Goal: Information Seeking & Learning: Find specific fact

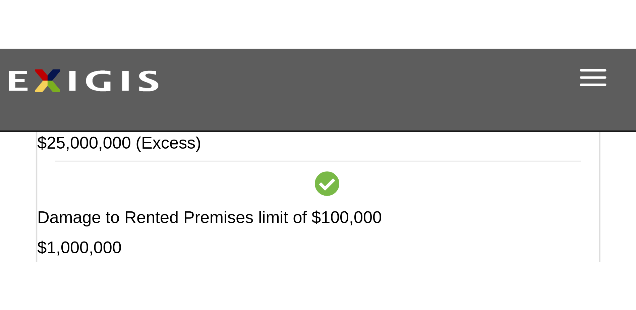
scroll to position [428, 0]
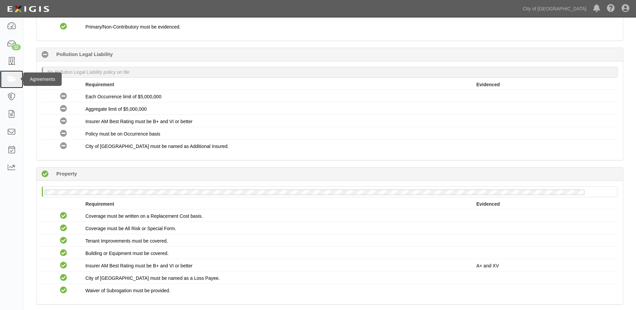
click at [15, 77] on icon at bounding box center [11, 79] width 9 height 8
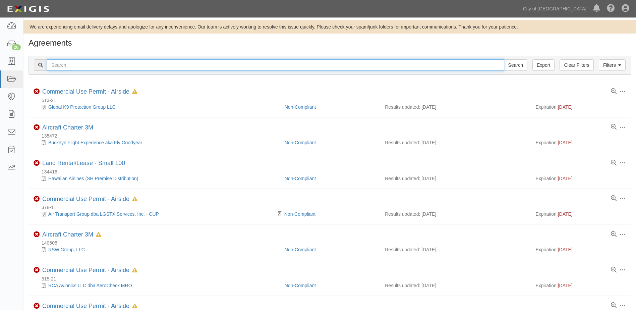
click at [104, 70] on input "text" at bounding box center [275, 64] width 457 height 11
type input "159729"
click at [504, 59] on input "Search" at bounding box center [515, 64] width 23 height 11
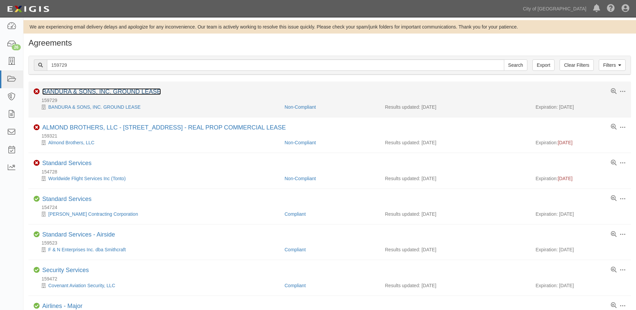
click at [88, 92] on link "BANDURA & SONS, INC. GROUND LEASE" at bounding box center [101, 91] width 119 height 7
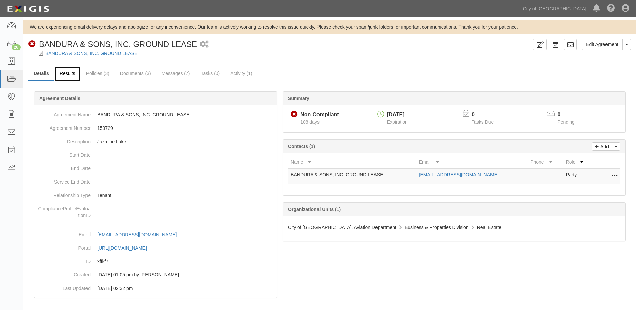
click at [61, 75] on link "Results" at bounding box center [68, 74] width 26 height 14
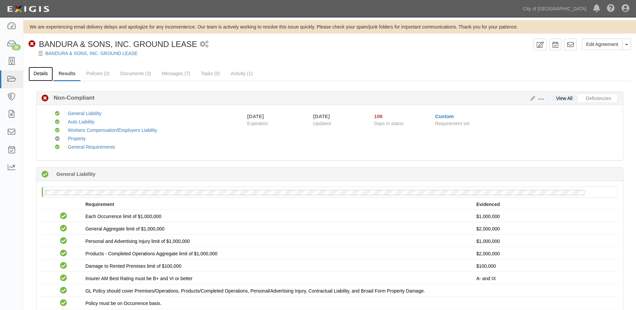
click at [41, 73] on link "Details" at bounding box center [41, 74] width 24 height 14
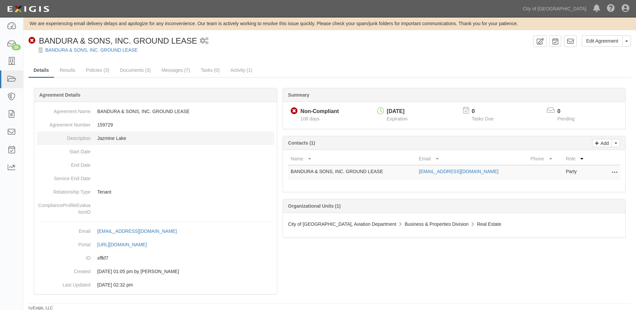
scroll to position [4, 0]
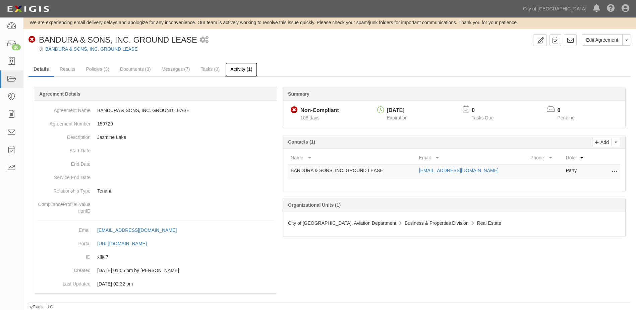
click at [244, 72] on link "Activity (1)" at bounding box center [241, 69] width 32 height 14
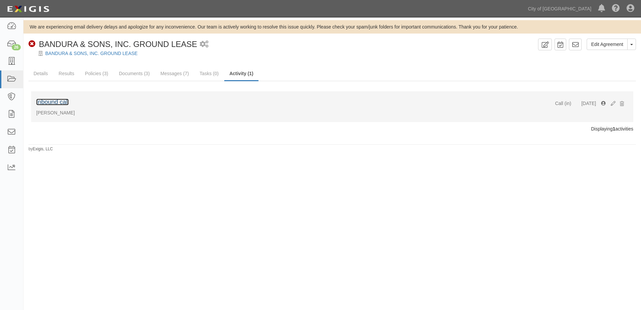
click at [52, 104] on link "Inbound call" at bounding box center [52, 102] width 33 height 7
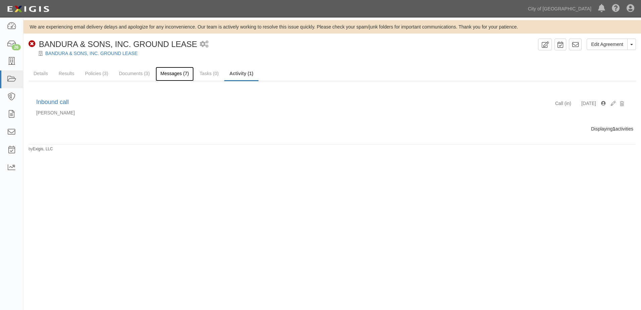
click at [167, 73] on link "Messages (7)" at bounding box center [175, 74] width 39 height 14
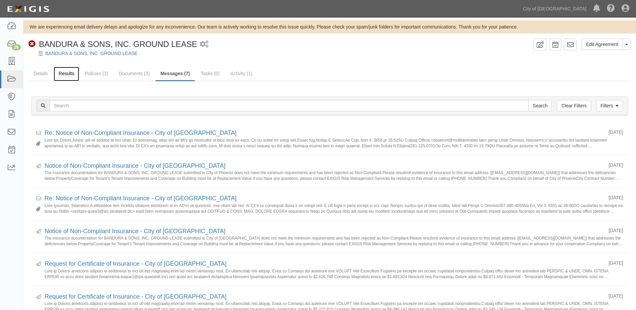
click at [65, 75] on link "Results" at bounding box center [67, 74] width 26 height 14
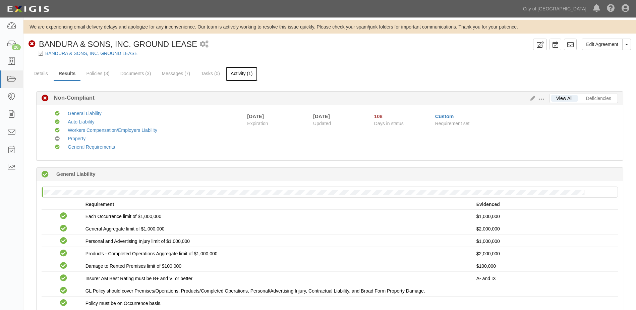
click at [238, 76] on link "Activity (1)" at bounding box center [242, 74] width 32 height 14
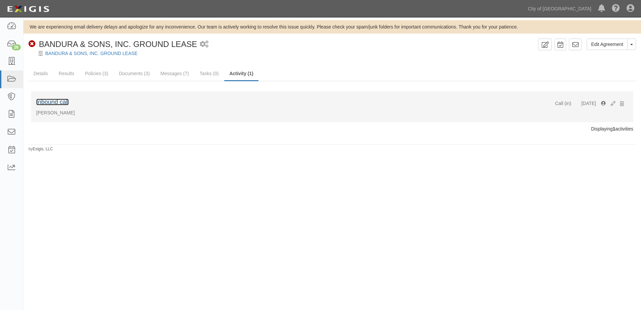
click at [58, 103] on link "Inbound call" at bounding box center [52, 102] width 33 height 7
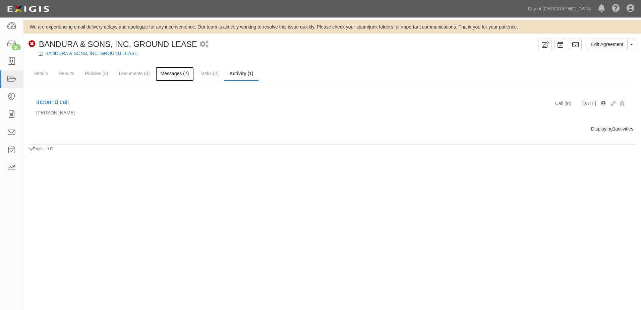
click at [166, 75] on link "Messages (7)" at bounding box center [175, 74] width 39 height 14
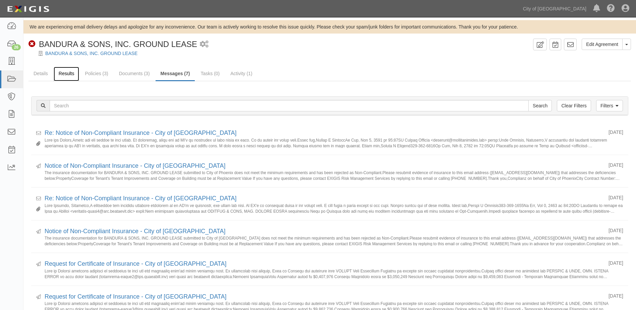
click at [66, 77] on link "Results" at bounding box center [67, 74] width 26 height 14
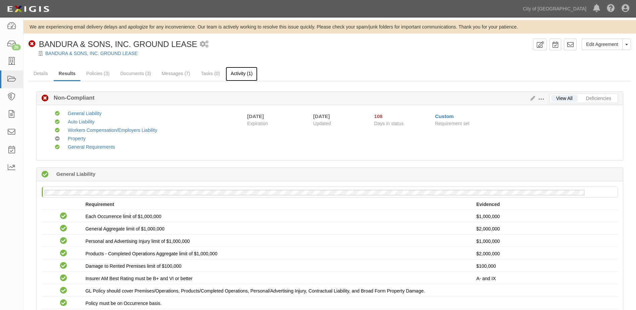
click at [233, 71] on link "Activity (1)" at bounding box center [242, 74] width 32 height 14
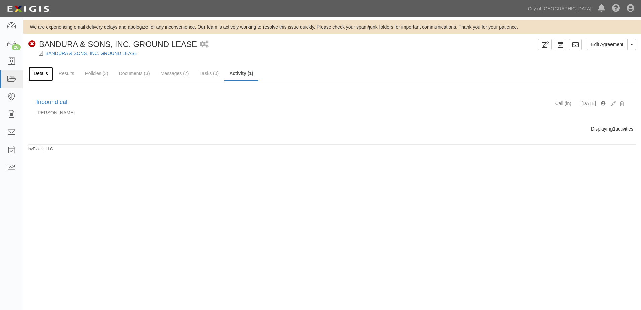
click at [45, 74] on link "Details" at bounding box center [41, 74] width 24 height 14
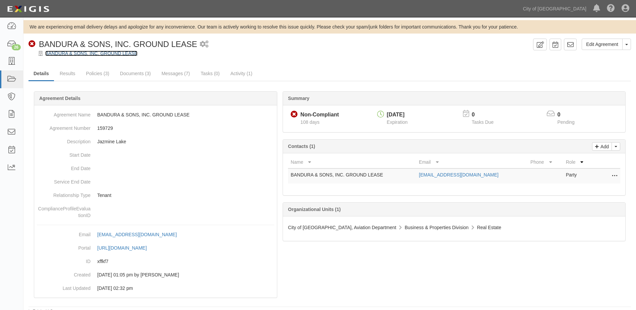
click at [76, 53] on link "BANDURA & SONS, INC. GROUND LEASE" at bounding box center [91, 53] width 92 height 5
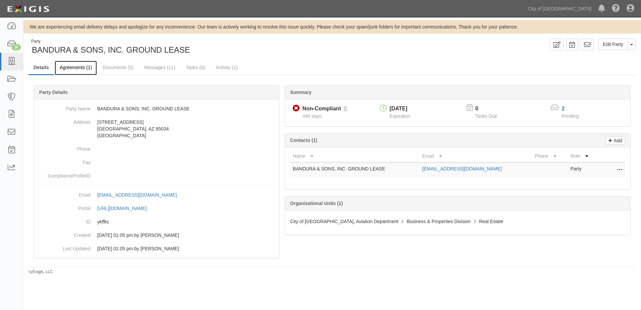
click at [76, 68] on link "Agreements (1)" at bounding box center [76, 68] width 42 height 14
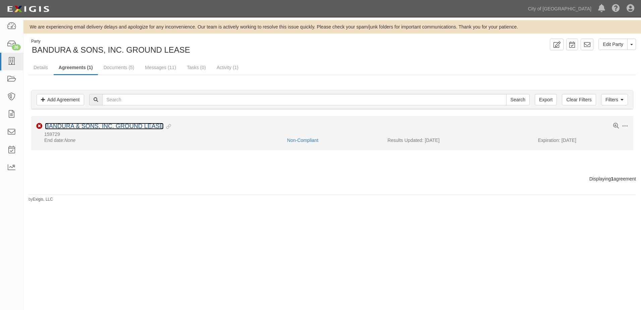
click at [90, 127] on link "BANDURA & SONS, INC. GROUND LEASE" at bounding box center [104, 126] width 119 height 7
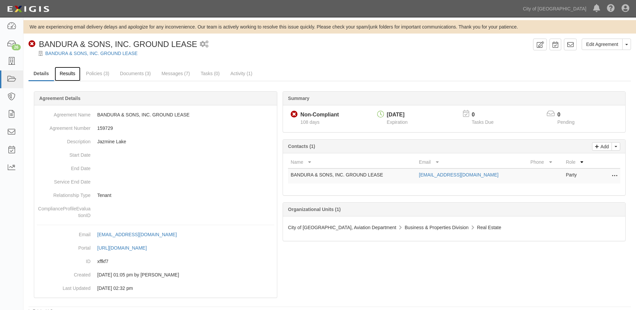
click at [72, 76] on link "Results" at bounding box center [68, 74] width 26 height 14
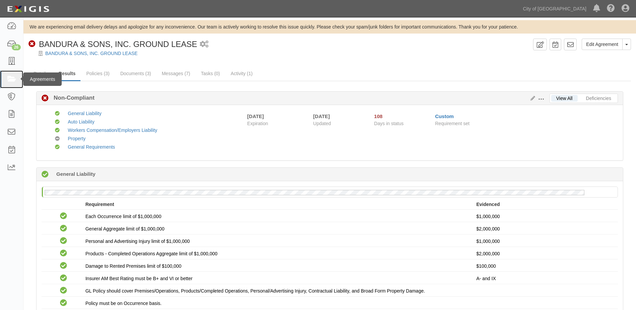
click at [9, 81] on icon at bounding box center [11, 79] width 9 height 8
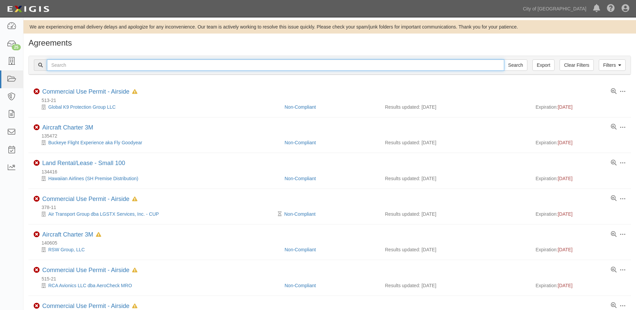
drag, startPoint x: 0, startPoint y: 0, endPoint x: 109, endPoint y: 69, distance: 129.5
click at [109, 69] on input "text" at bounding box center [275, 64] width 457 height 11
type input "138997"
click at [504, 59] on input "Search" at bounding box center [515, 64] width 23 height 11
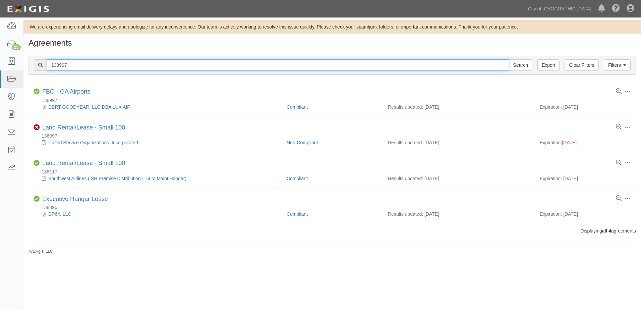
click at [109, 69] on input "138997" at bounding box center [278, 64] width 462 height 11
type input "145025"
click at [509, 59] on input "Search" at bounding box center [520, 64] width 23 height 11
click at [109, 66] on input "145025" at bounding box center [278, 64] width 462 height 11
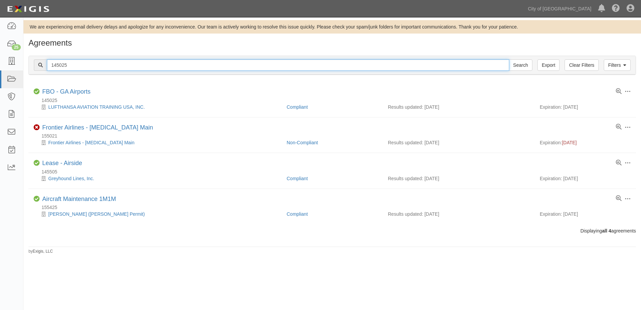
click at [109, 66] on input "145025" at bounding box center [278, 64] width 462 height 11
type input "149444"
click at [509, 59] on input "Search" at bounding box center [520, 64] width 23 height 11
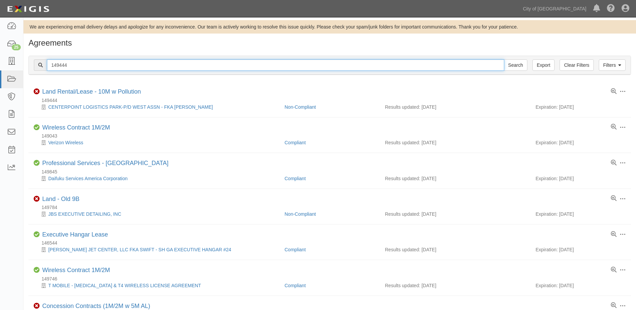
click at [102, 66] on input "149444" at bounding box center [275, 64] width 457 height 11
type input "154928"
click at [504, 59] on input "Search" at bounding box center [515, 64] width 23 height 11
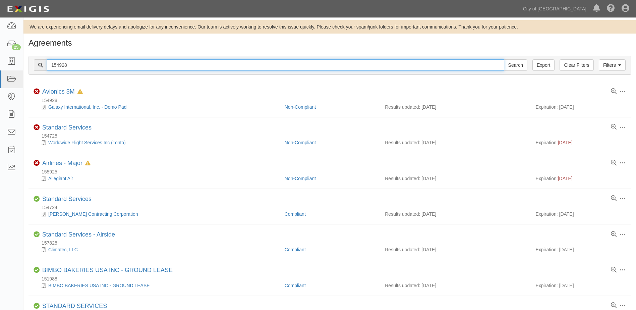
click at [89, 66] on input "154928" at bounding box center [275, 64] width 457 height 11
type input "157049"
click at [504, 59] on input "Search" at bounding box center [515, 64] width 23 height 11
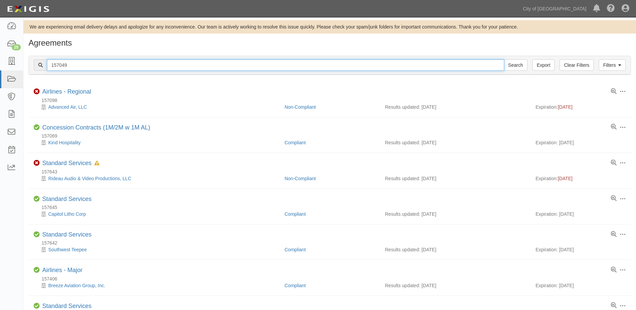
click at [135, 66] on input "157049" at bounding box center [275, 64] width 457 height 11
click at [504, 59] on input "Search" at bounding box center [515, 64] width 23 height 11
click at [135, 65] on input "157049" at bounding box center [275, 64] width 457 height 11
type input "57871"
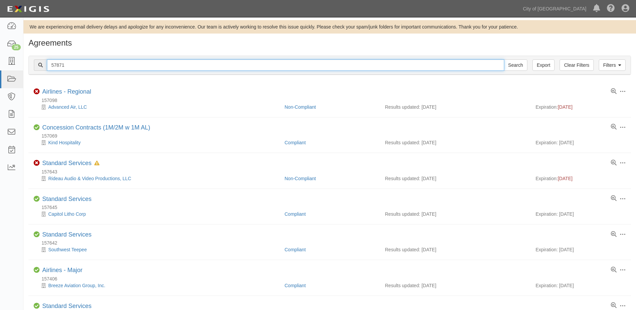
click at [504, 59] on input "Search" at bounding box center [515, 64] width 23 height 11
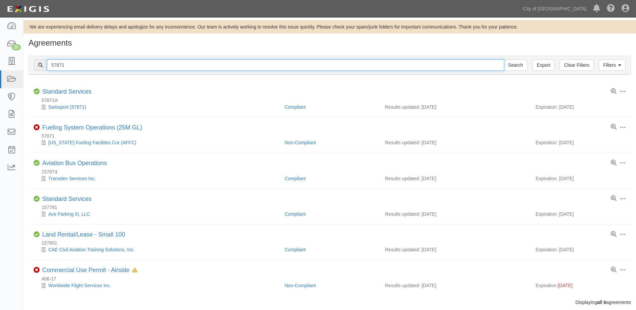
click at [112, 64] on input "57871" at bounding box center [275, 64] width 457 height 11
type input "75812"
click at [504, 59] on input "Search" at bounding box center [515, 64] width 23 height 11
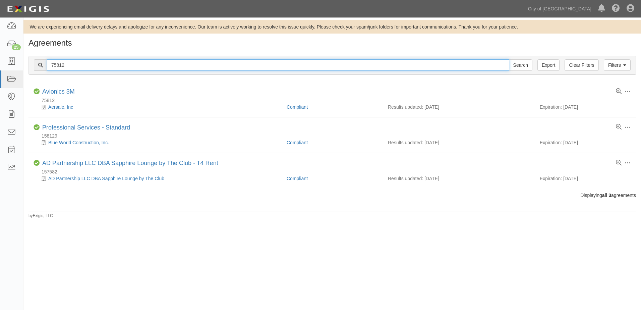
drag, startPoint x: 0, startPoint y: 0, endPoint x: 112, endPoint y: 64, distance: 128.9
click at [112, 64] on input "75812" at bounding box center [278, 64] width 462 height 11
type input "122664"
click at [509, 59] on input "Search" at bounding box center [520, 64] width 23 height 11
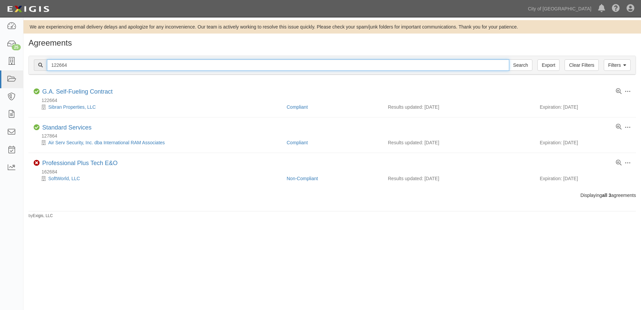
click at [112, 64] on input "122664" at bounding box center [278, 64] width 462 height 11
type input "140605"
click at [509, 59] on input "Search" at bounding box center [520, 64] width 23 height 11
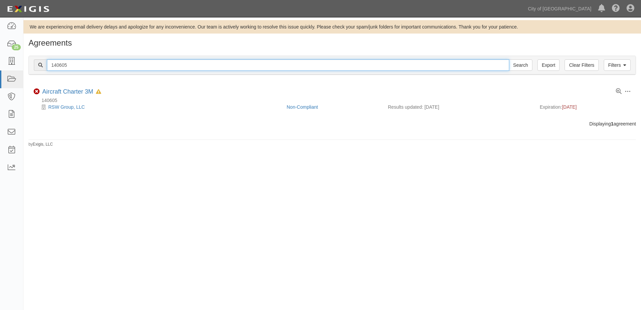
click at [112, 64] on input "140605" at bounding box center [278, 64] width 462 height 11
type input "140676"
click at [509, 59] on input "Search" at bounding box center [520, 64] width 23 height 11
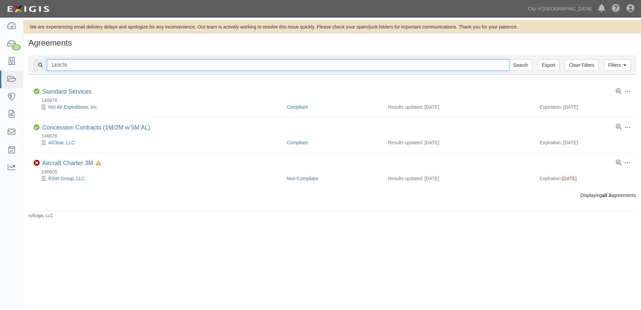
click at [75, 68] on input "140676" at bounding box center [278, 64] width 462 height 11
type input "149444"
click at [509, 59] on input "Search" at bounding box center [520, 64] width 23 height 11
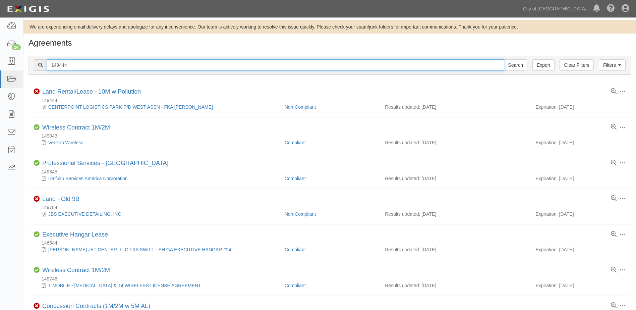
click at [77, 66] on input "149444" at bounding box center [275, 64] width 457 height 11
type input "154928"
click at [504, 59] on input "Search" at bounding box center [515, 64] width 23 height 11
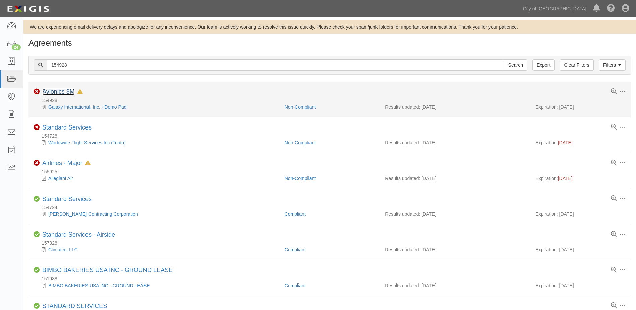
click at [60, 93] on link "Avionics 3M" at bounding box center [58, 91] width 33 height 7
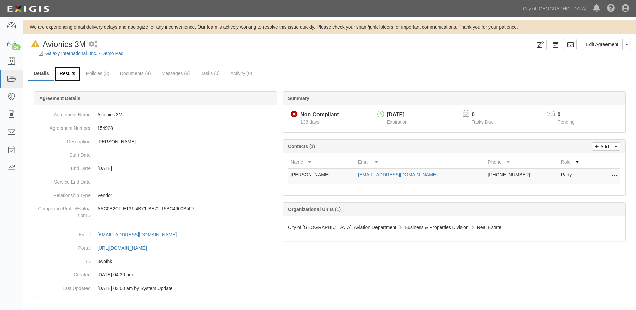
click at [57, 75] on link "Results" at bounding box center [68, 74] width 26 height 14
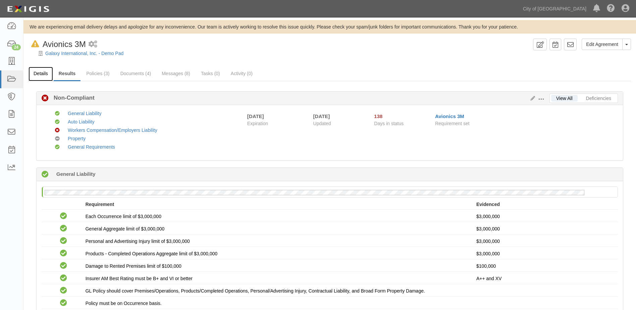
click at [40, 78] on link "Details" at bounding box center [41, 74] width 24 height 14
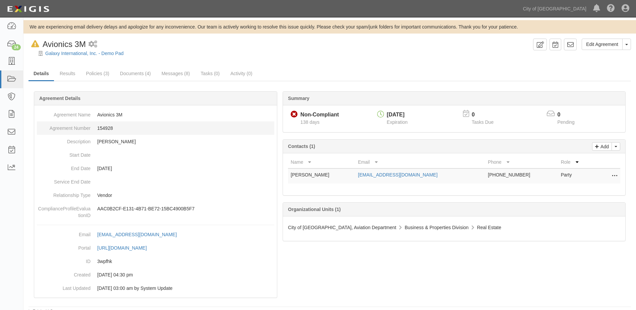
click at [109, 128] on dd "154928" at bounding box center [155, 127] width 237 height 13
copy dd "154928"
click at [68, 75] on link "Results" at bounding box center [68, 74] width 26 height 14
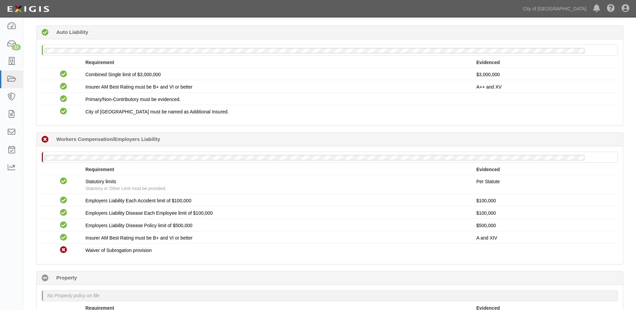
scroll to position [335, 0]
